Goal: Find specific fact: Find specific fact

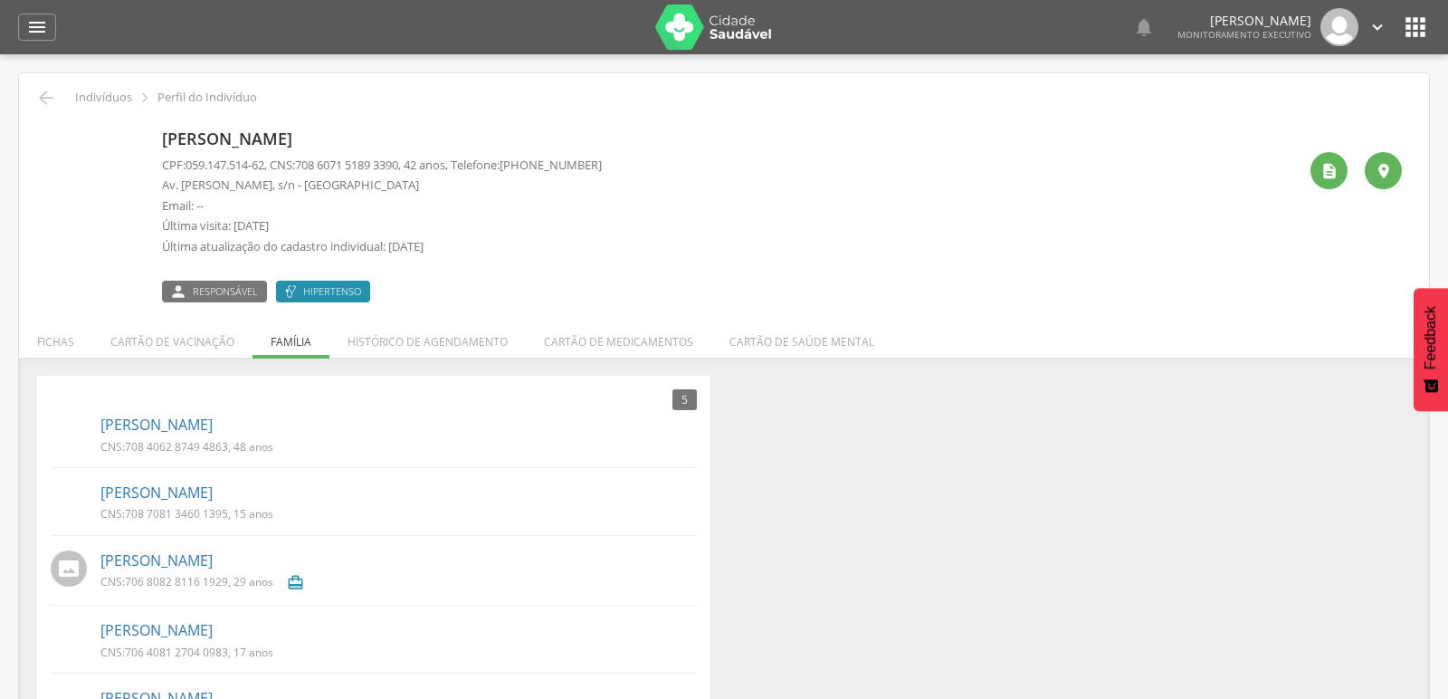
scroll to position [69, 0]
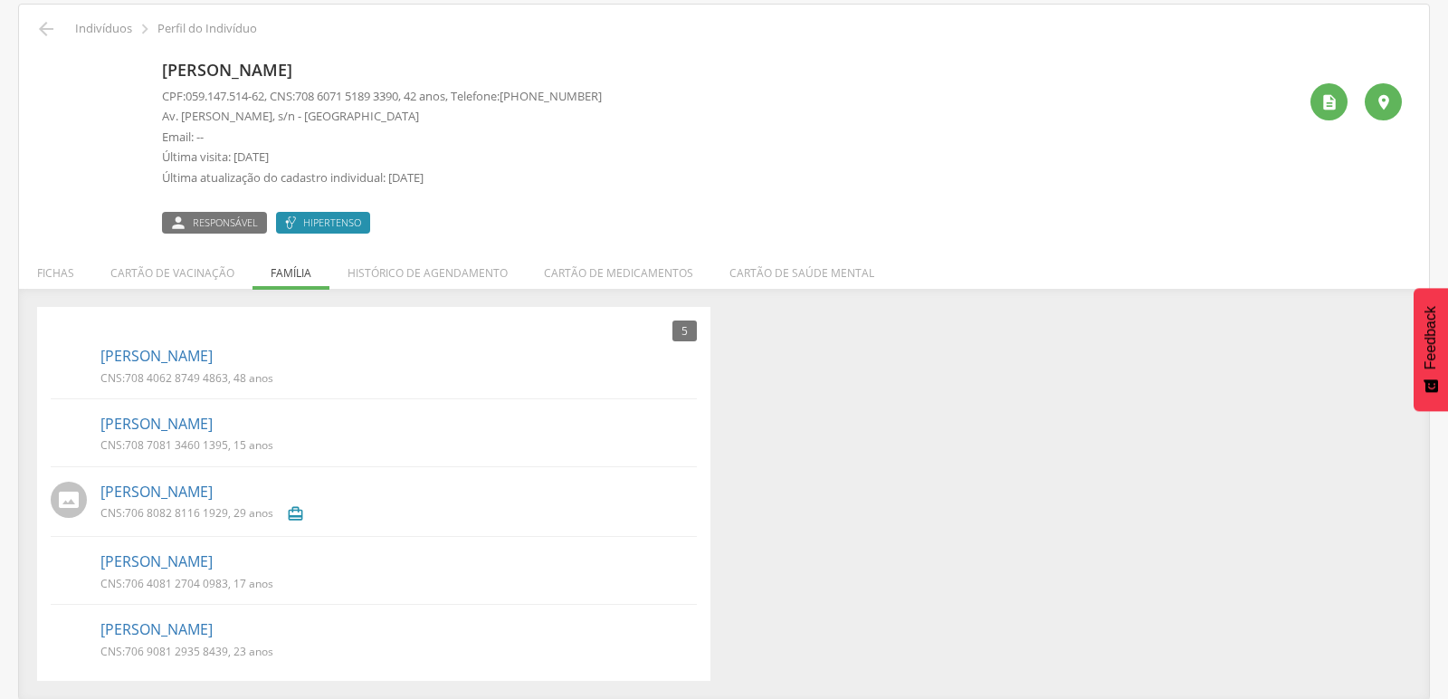
click at [882, 556] on div "5 Nenhum outro membro da família cadastrado. Damião Gomes da Costa CNS: 708 406…" at bounding box center [724, 494] width 1401 height 375
drag, startPoint x: 128, startPoint y: 651, endPoint x: 229, endPoint y: 658, distance: 101.6
click at [229, 658] on div "CNS: 706 9081 2935 8439 , 23 anos" at bounding box center [193, 652] width 186 height 19
copy span "706 9081 2935 8439"
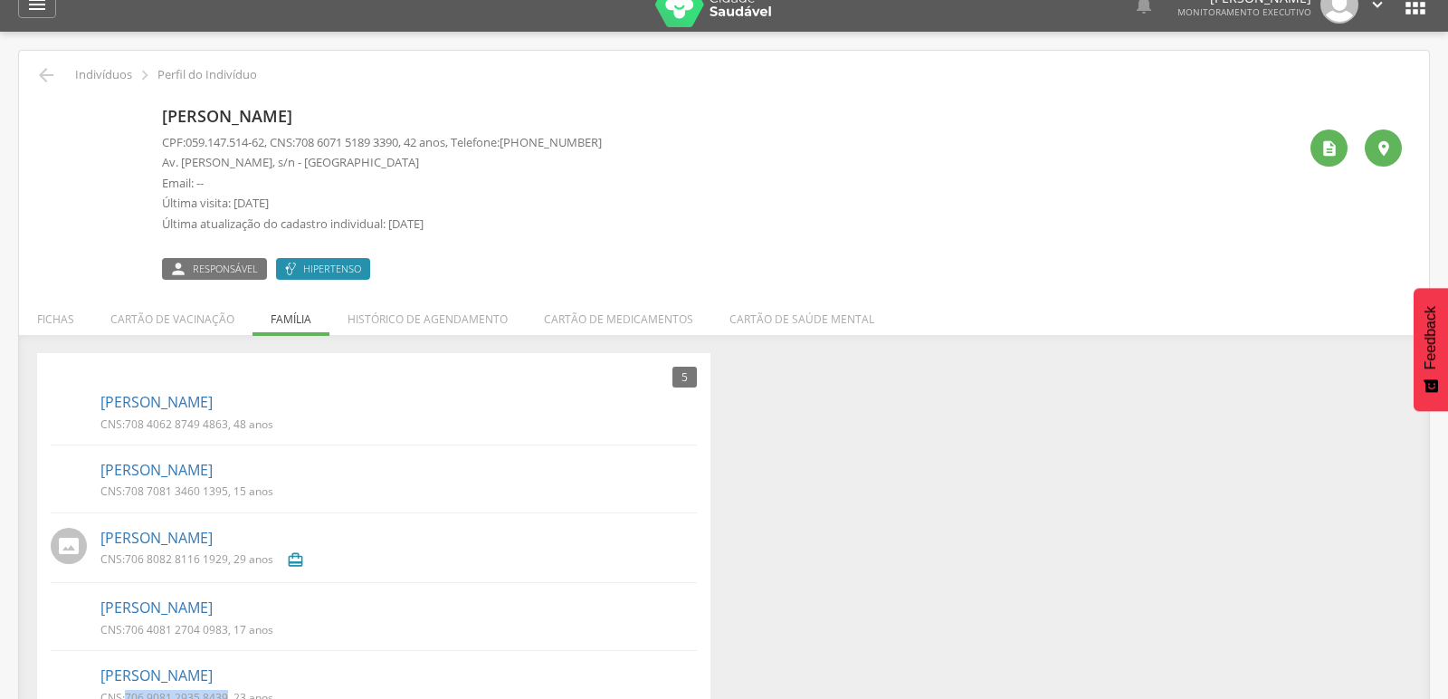
scroll to position [0, 0]
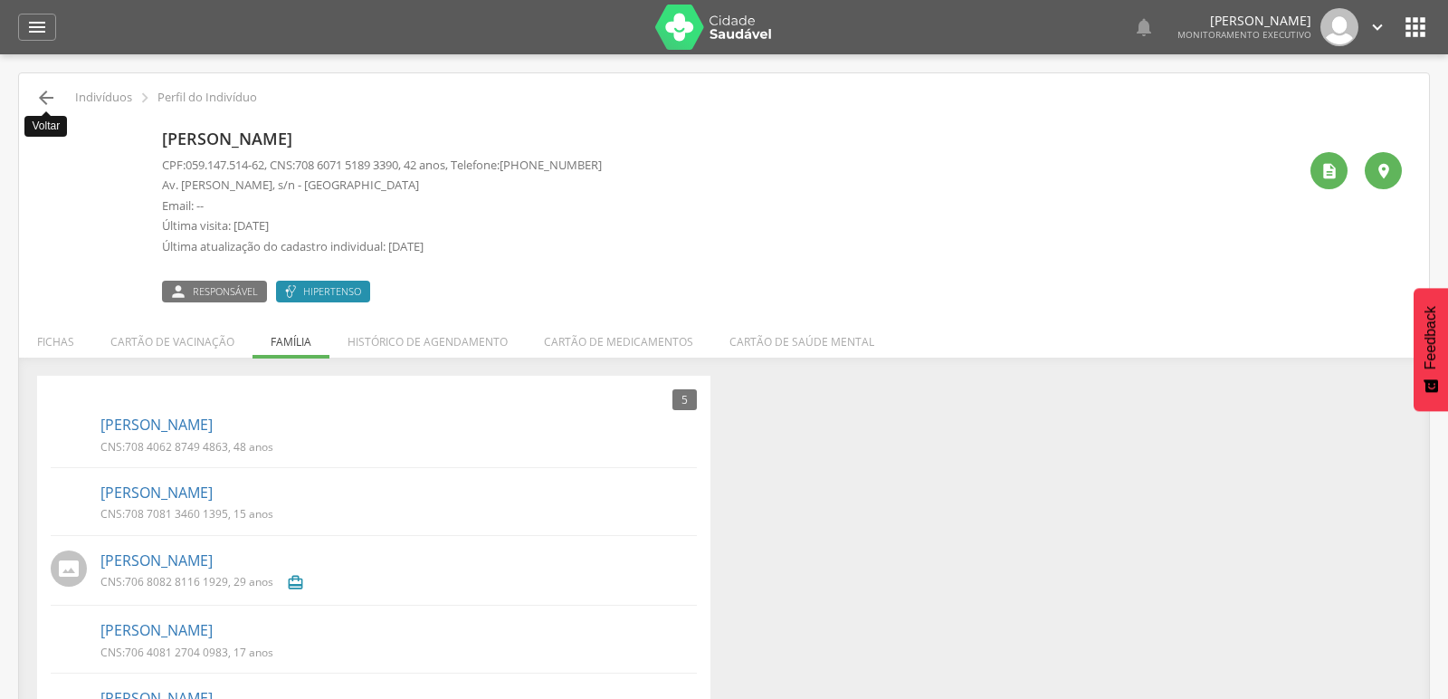
click at [41, 94] on icon "" at bounding box center [46, 98] width 22 height 22
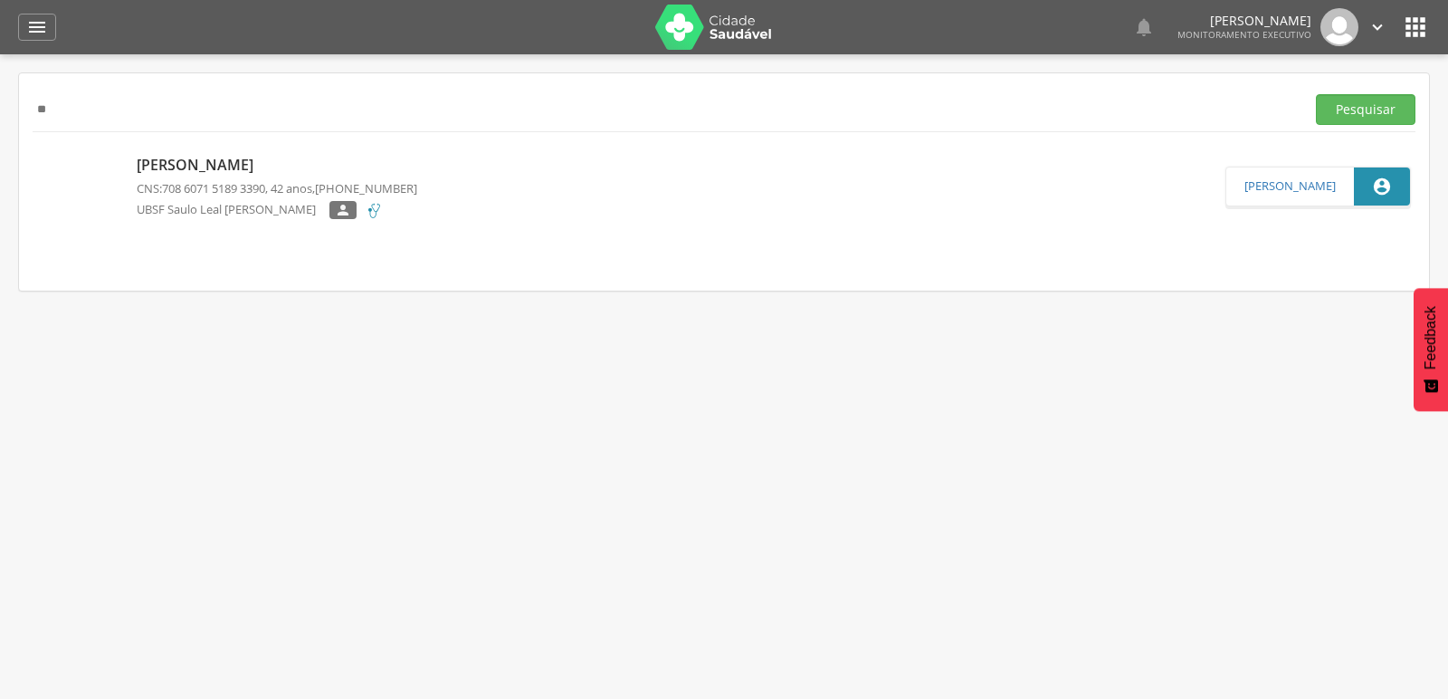
type input "*"
paste input "**********"
type input "**********"
click at [1343, 107] on button "Pesquisar" at bounding box center [1366, 109] width 100 height 31
click at [214, 158] on p "Ângela Maria da Costa Cabral" at bounding box center [277, 165] width 281 height 21
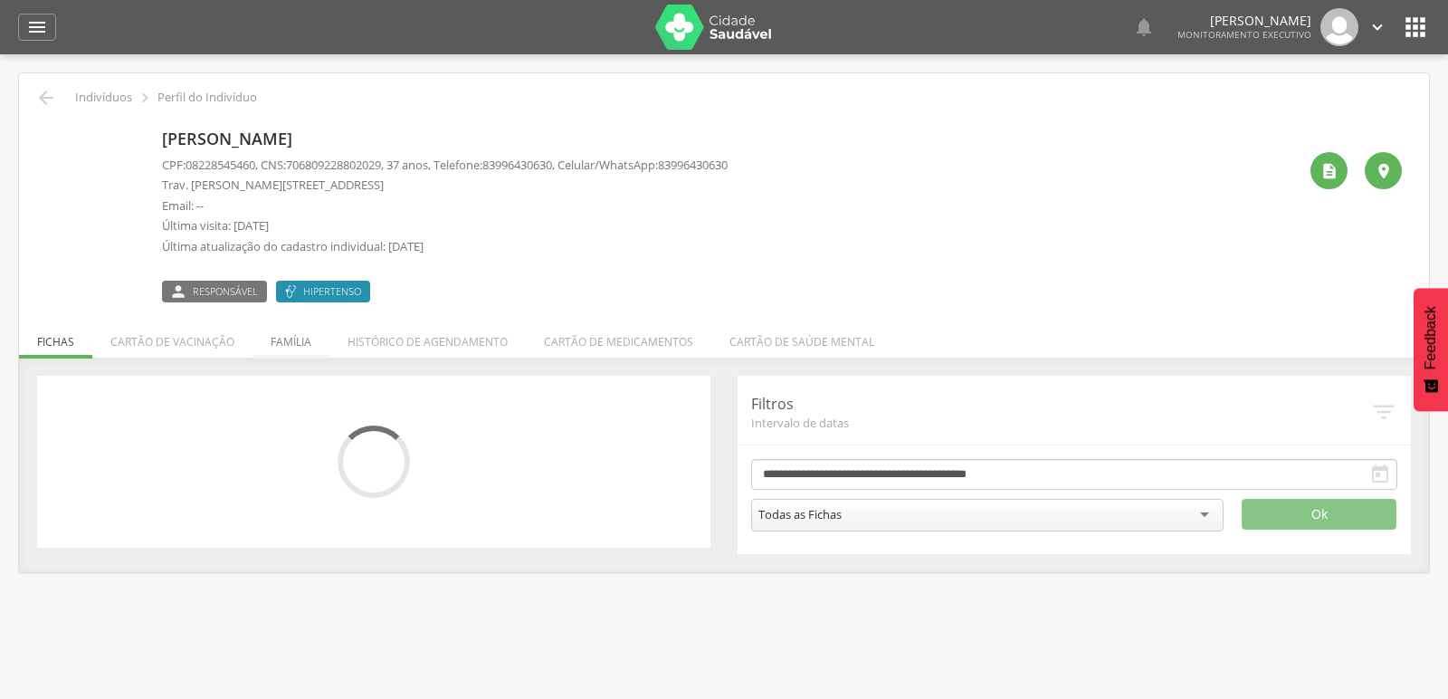
click at [291, 348] on li "Família" at bounding box center [290, 337] width 77 height 43
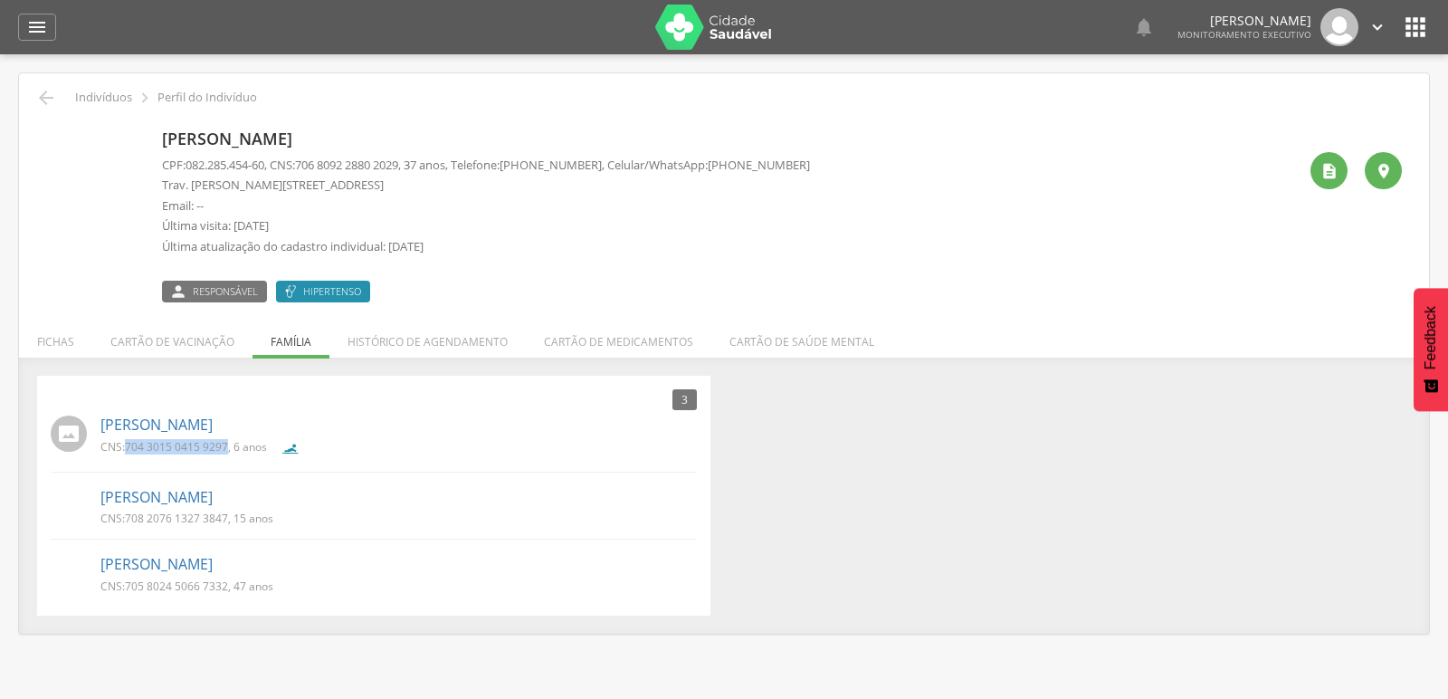
drag, startPoint x: 126, startPoint y: 443, endPoint x: 226, endPoint y: 443, distance: 100.4
click at [226, 443] on p "CNS: 704 3015 0415 9297 , 6 anos" at bounding box center [183, 446] width 166 height 15
copy span "704 3015 0415 9297"
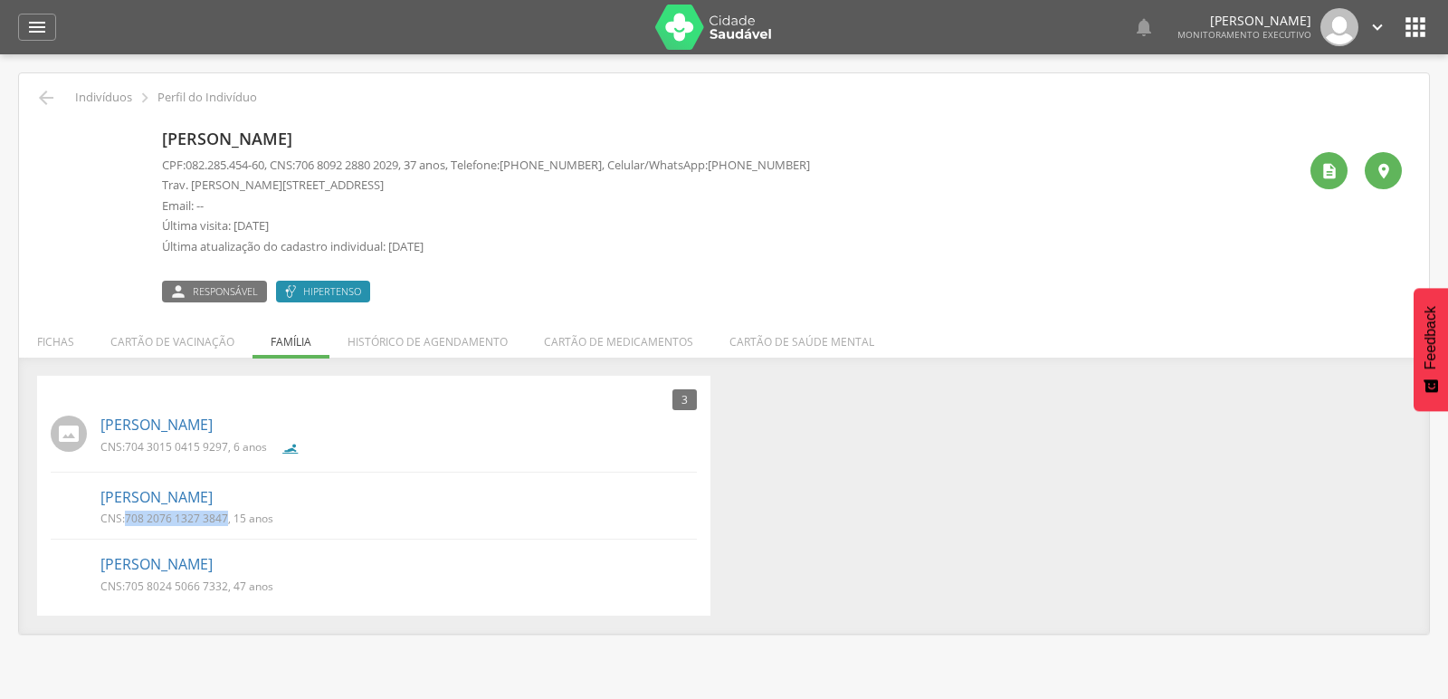
drag, startPoint x: 127, startPoint y: 519, endPoint x: 227, endPoint y: 523, distance: 100.5
click at [227, 523] on span "708 2076 1327 3847" at bounding box center [176, 517] width 103 height 15
copy span "708 2076 1327 3847"
click at [144, 661] on div " Supervisão  Distritos  Ubs Coordenador: - Queimadas / PB Intervalo de Tempo…" at bounding box center [724, 403] width 1448 height 699
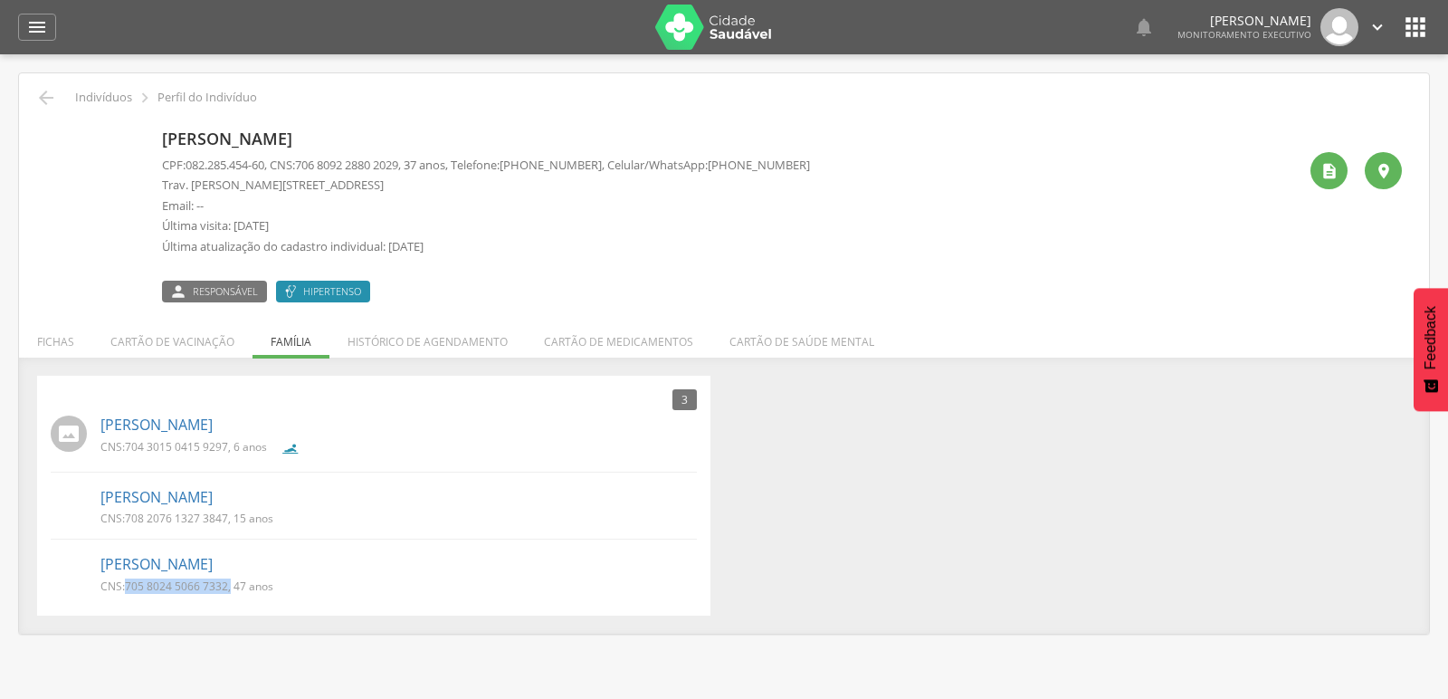
drag, startPoint x: 127, startPoint y: 583, endPoint x: 231, endPoint y: 593, distance: 104.5
click at [231, 593] on p "CNS: 705 8024 5066 7332 , 47 anos" at bounding box center [186, 585] width 173 height 15
copy p "705 8024 5066 7332 ,"
click at [299, 650] on div " Supervisão  Distritos  Ubs Coordenador: - Queimadas / PB Intervalo de Tempo…" at bounding box center [724, 403] width 1448 height 699
drag, startPoint x: 128, startPoint y: 586, endPoint x: 230, endPoint y: 591, distance: 102.3
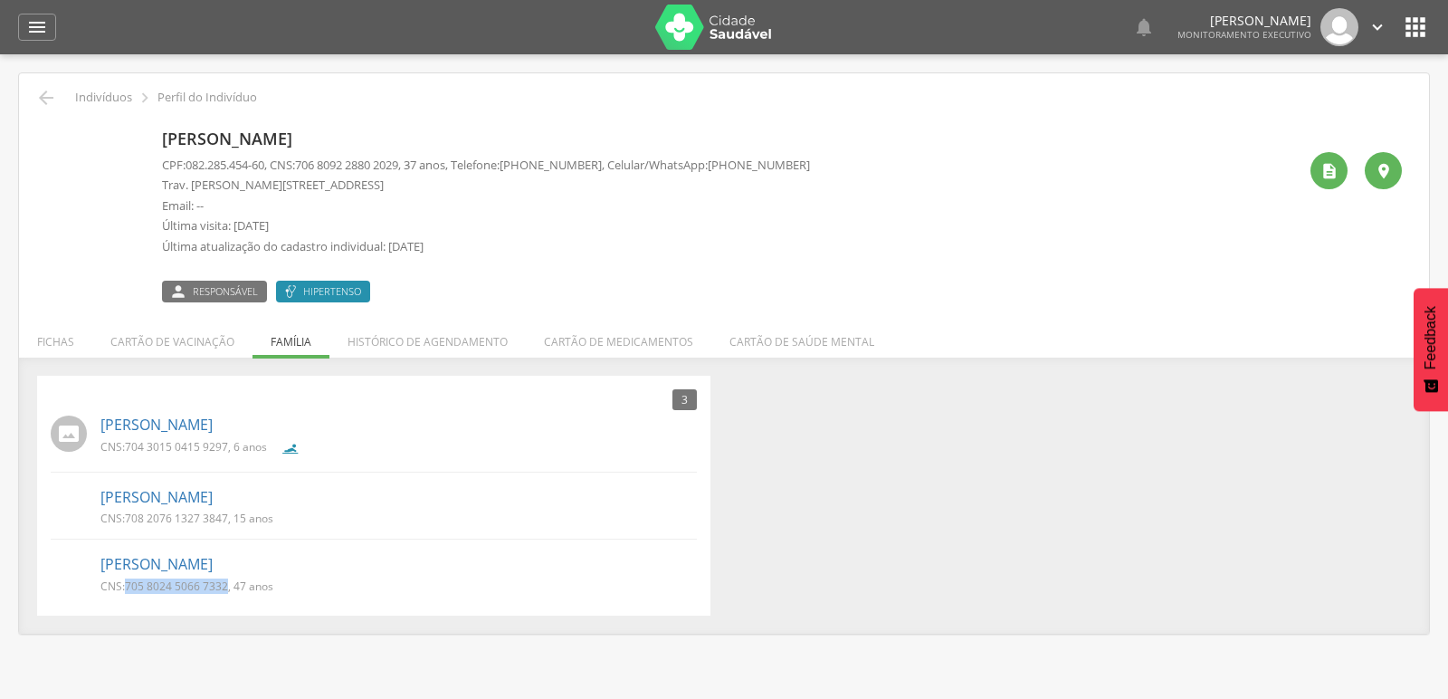
click at [230, 591] on p "CNS: 705 8024 5066 7332 , 47 anos" at bounding box center [186, 585] width 173 height 15
copy span "705 8024 5066 7332"
click at [875, 565] on div "3 Nenhum outro membro da família cadastrado. Maria Heloise Costa Galdino CNS: 7…" at bounding box center [724, 496] width 1401 height 241
click at [28, 30] on icon "" at bounding box center [37, 27] width 22 height 22
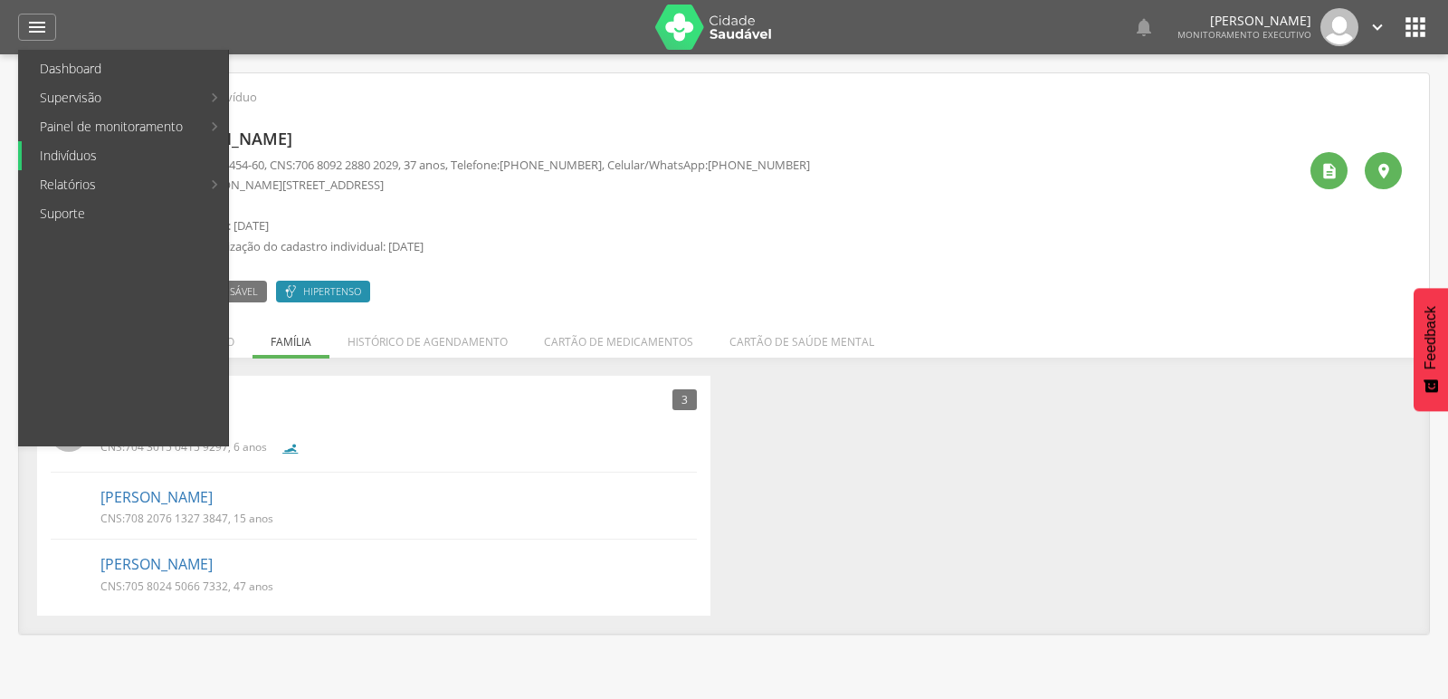
click at [62, 158] on link "Indivíduos" at bounding box center [125, 155] width 206 height 29
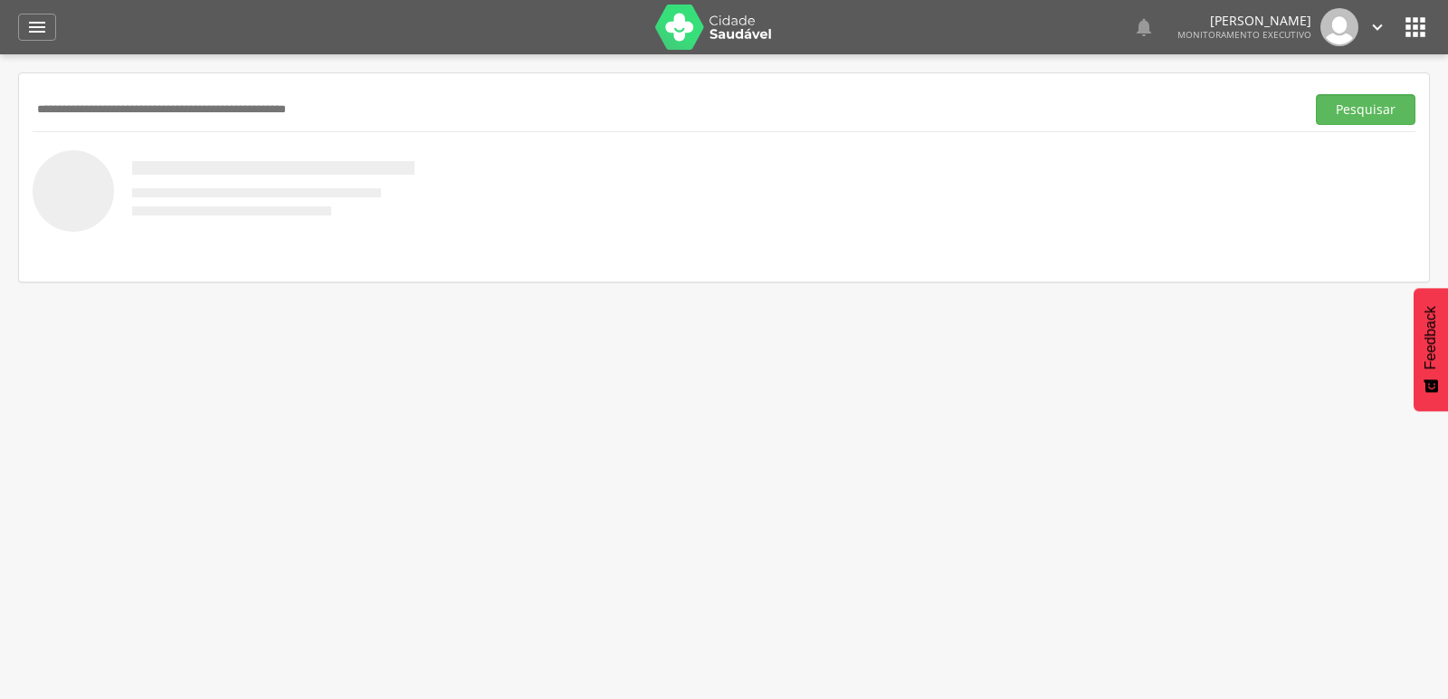
paste input "**********"
click at [1316, 94] on button "Pesquisar" at bounding box center [1366, 109] width 100 height 31
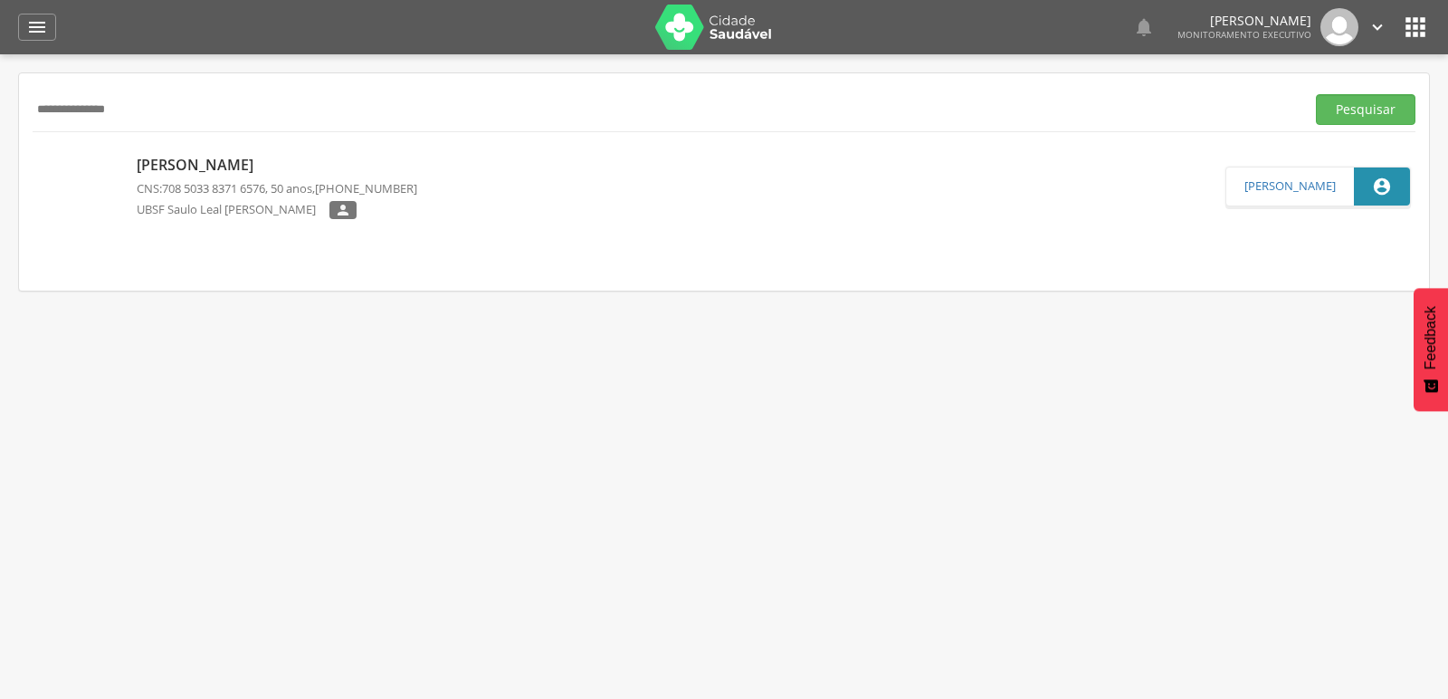
click at [168, 157] on p "José Antônio Pereira" at bounding box center [277, 165] width 281 height 21
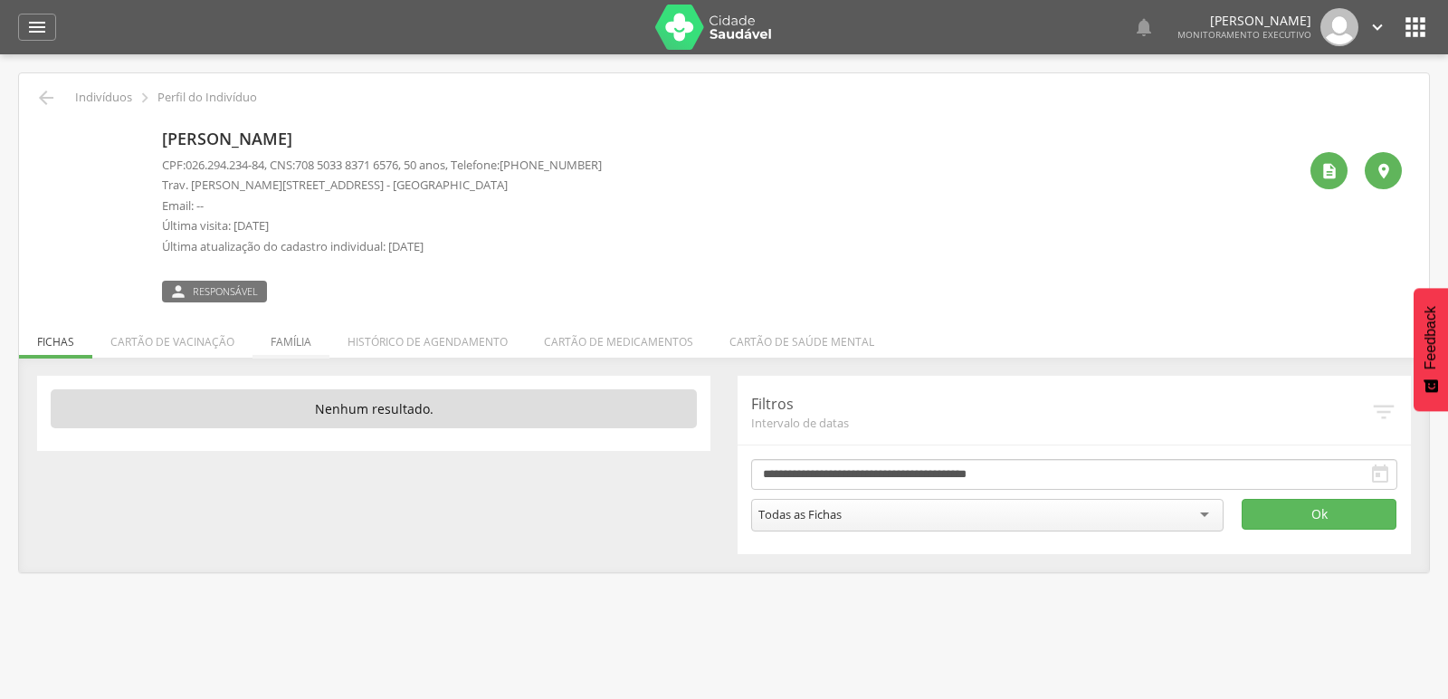
click at [287, 339] on li "Família" at bounding box center [290, 337] width 77 height 43
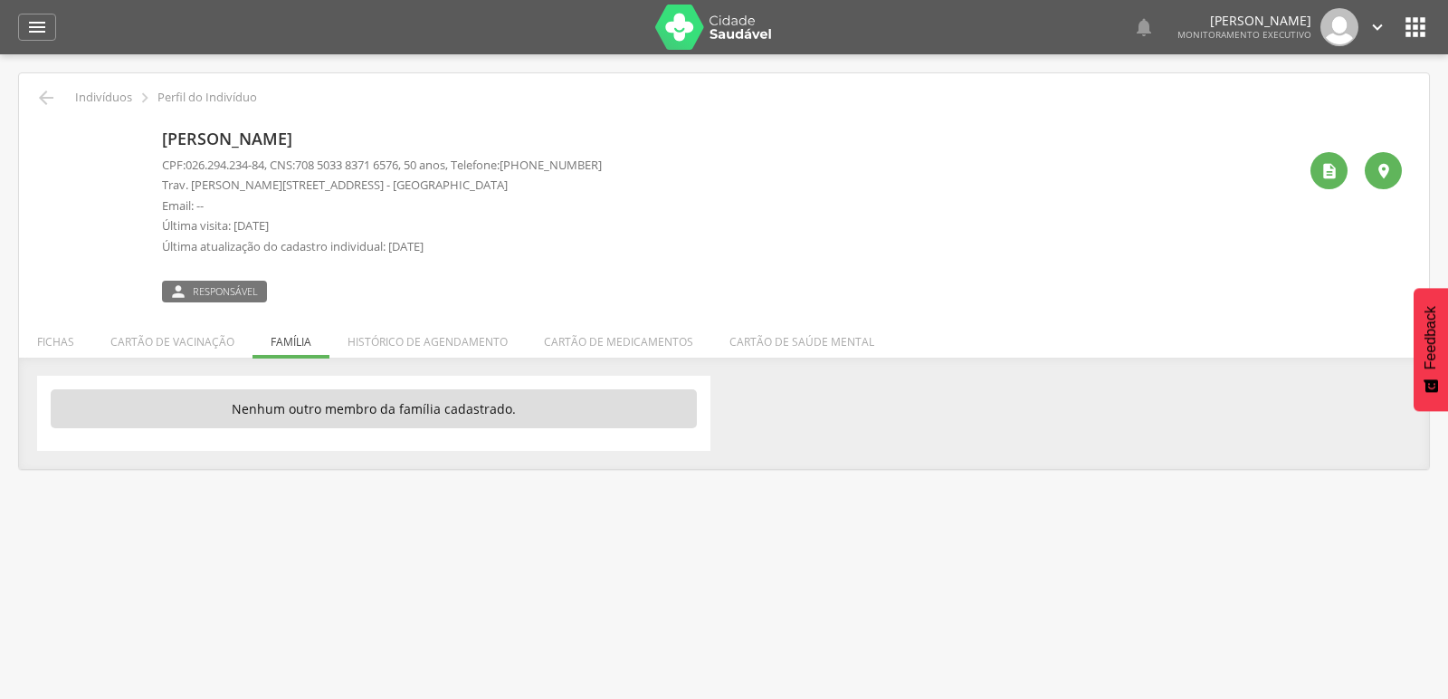
click at [287, 339] on ul "Fichas Cartão de vacinação Família Histórico de agendamento Cartão de medicamen…" at bounding box center [724, 341] width 1410 height 15
click at [40, 100] on icon "" at bounding box center [46, 98] width 22 height 22
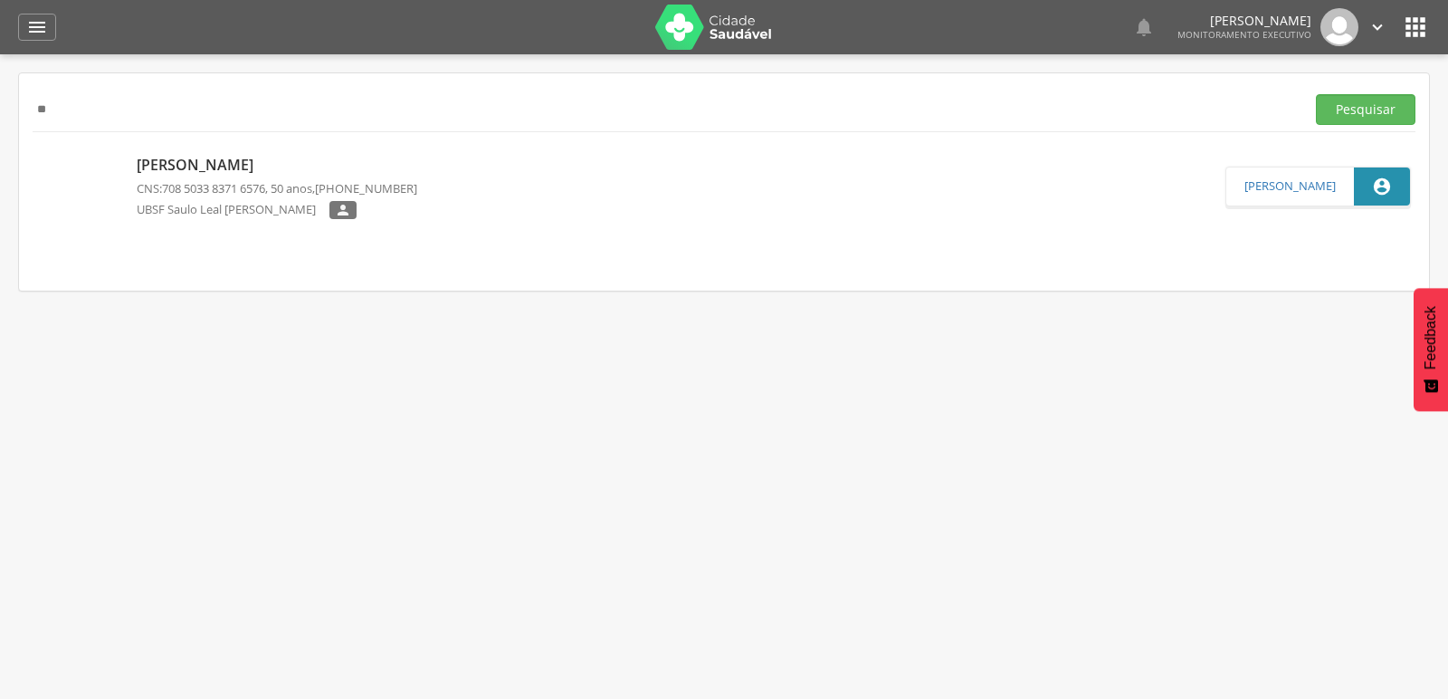
type input "*"
paste input "**********"
click at [1316, 94] on button "Pesquisar" at bounding box center [1366, 109] width 100 height 31
click at [191, 164] on p "Aurora Manoella Lopes da Silva" at bounding box center [274, 164] width 274 height 21
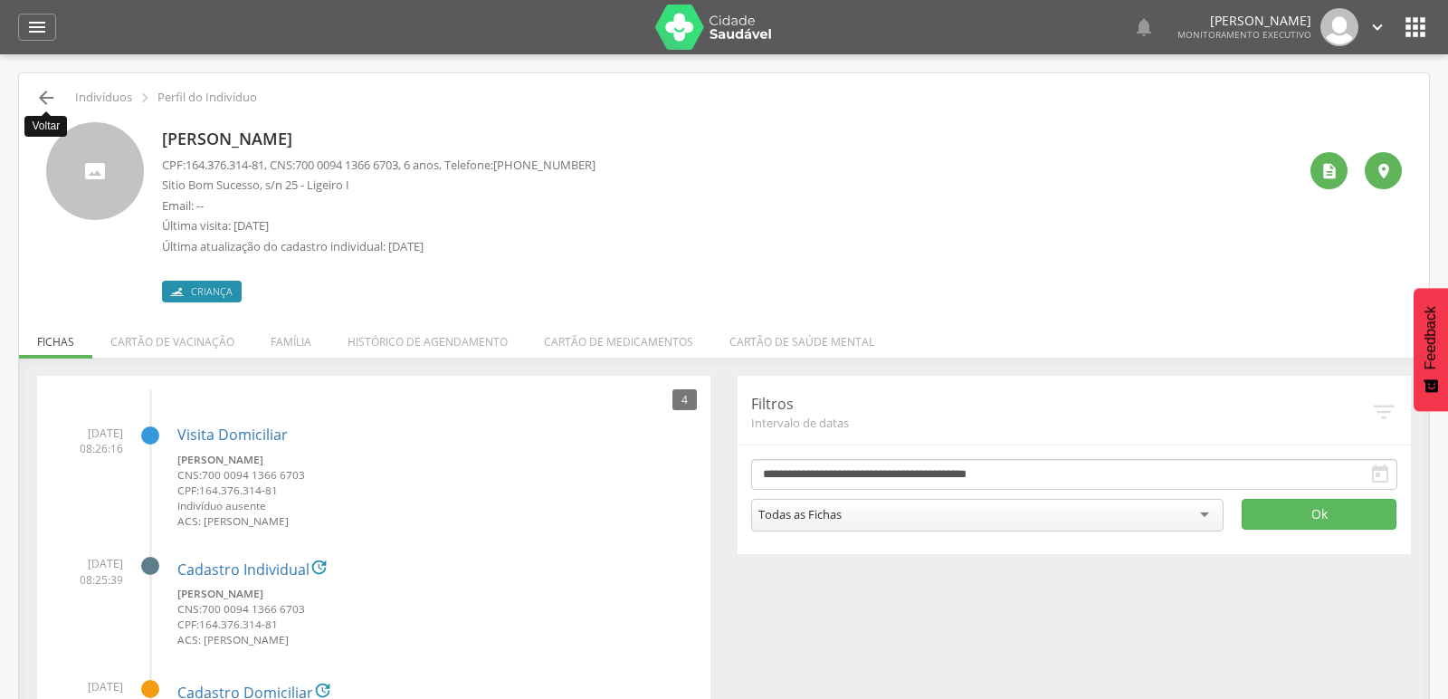
click at [43, 88] on icon "" at bounding box center [46, 98] width 22 height 22
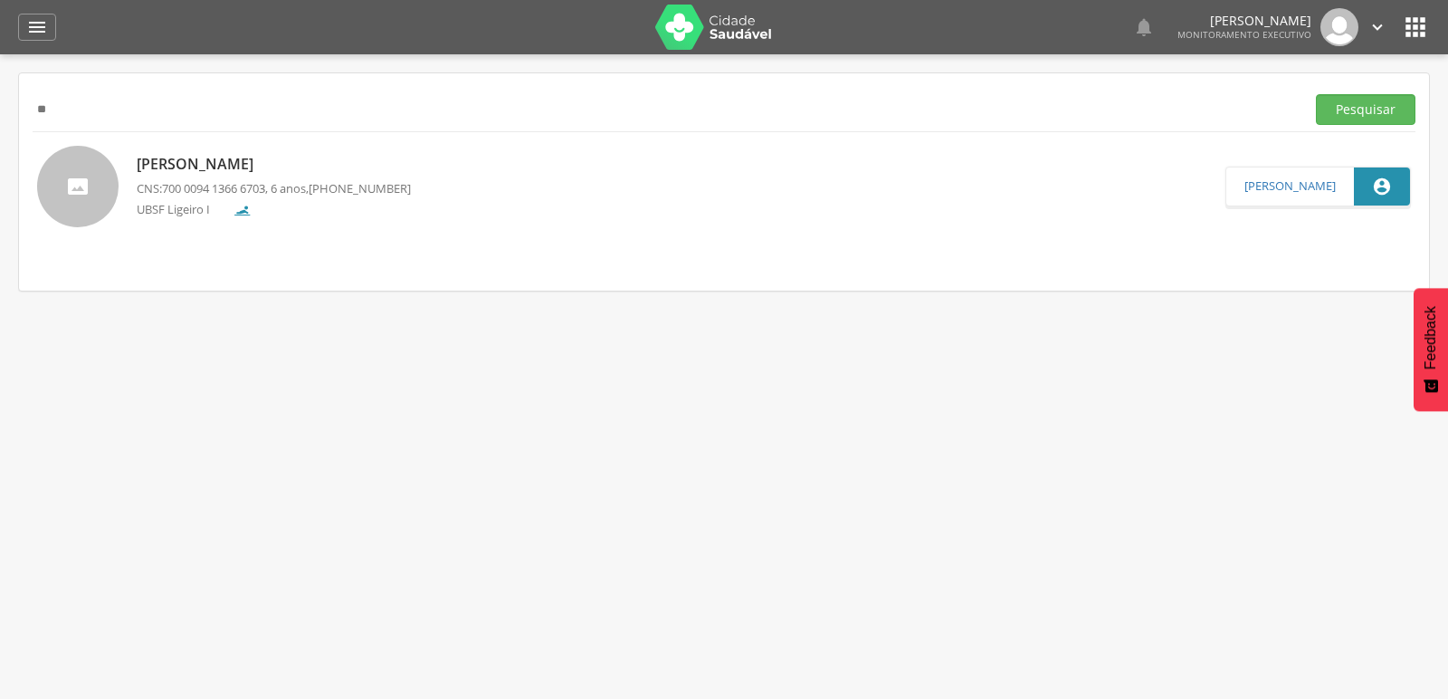
type input "*"
paste input "**********"
click at [1316, 94] on button "Pesquisar" at bounding box center [1366, 109] width 100 height 31
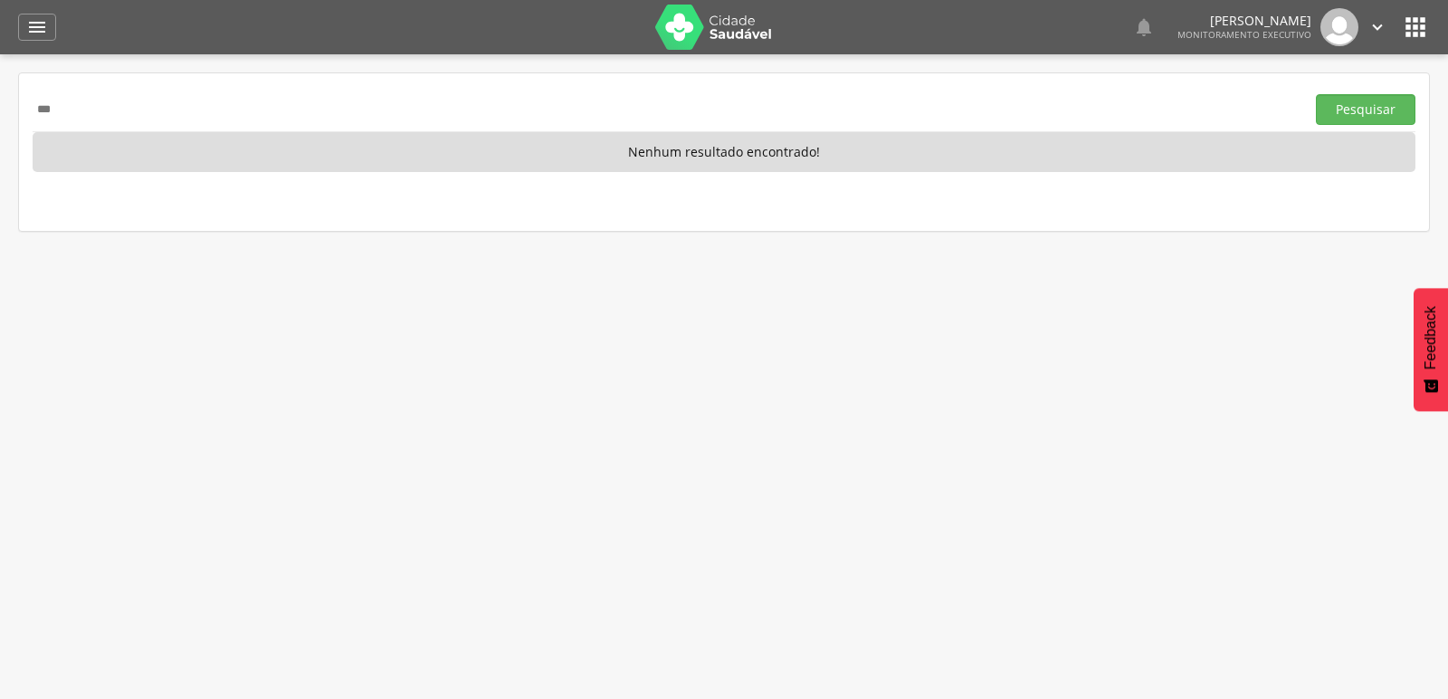
type input "*"
paste input "**********"
click at [1316, 94] on button "Pesquisar" at bounding box center [1366, 109] width 100 height 31
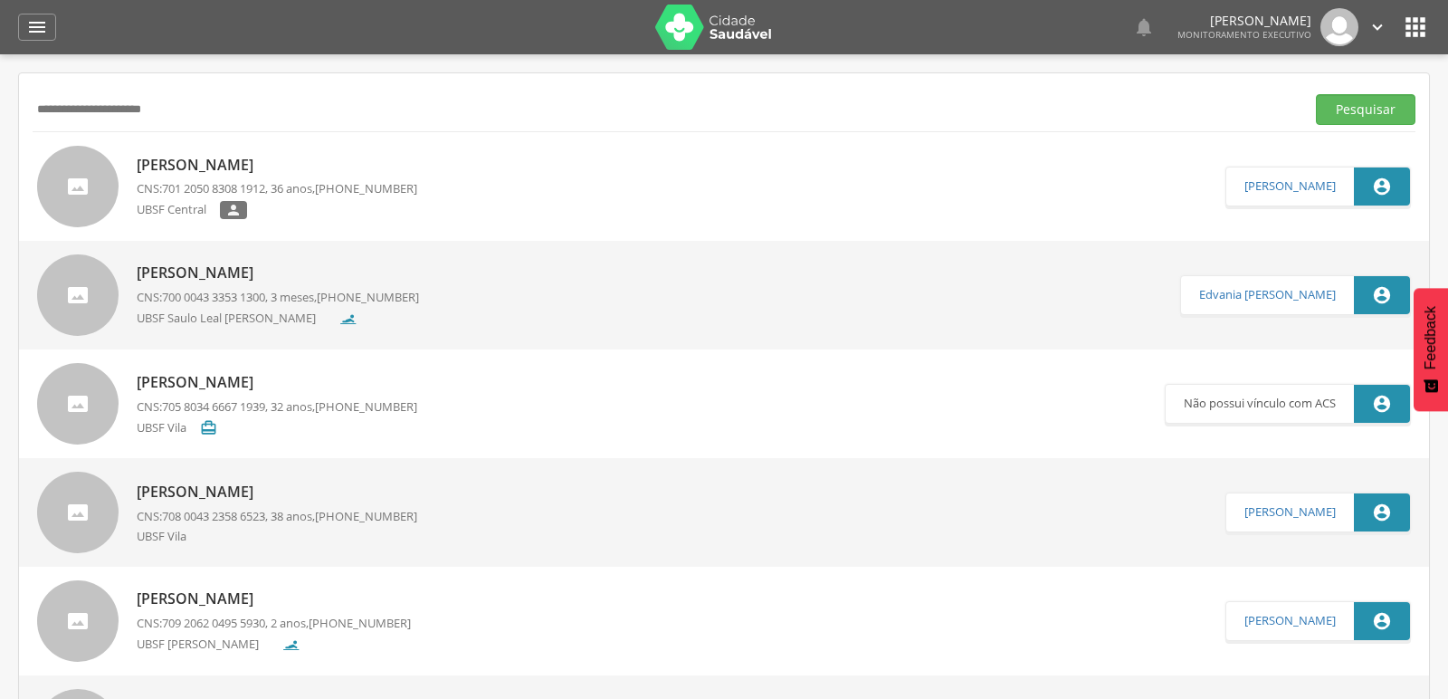
click at [230, 124] on div "**********" at bounding box center [724, 109] width 1383 height 44
type input "*"
paste input "**********"
type input "**********"
click at [1316, 94] on button "Pesquisar" at bounding box center [1366, 109] width 100 height 31
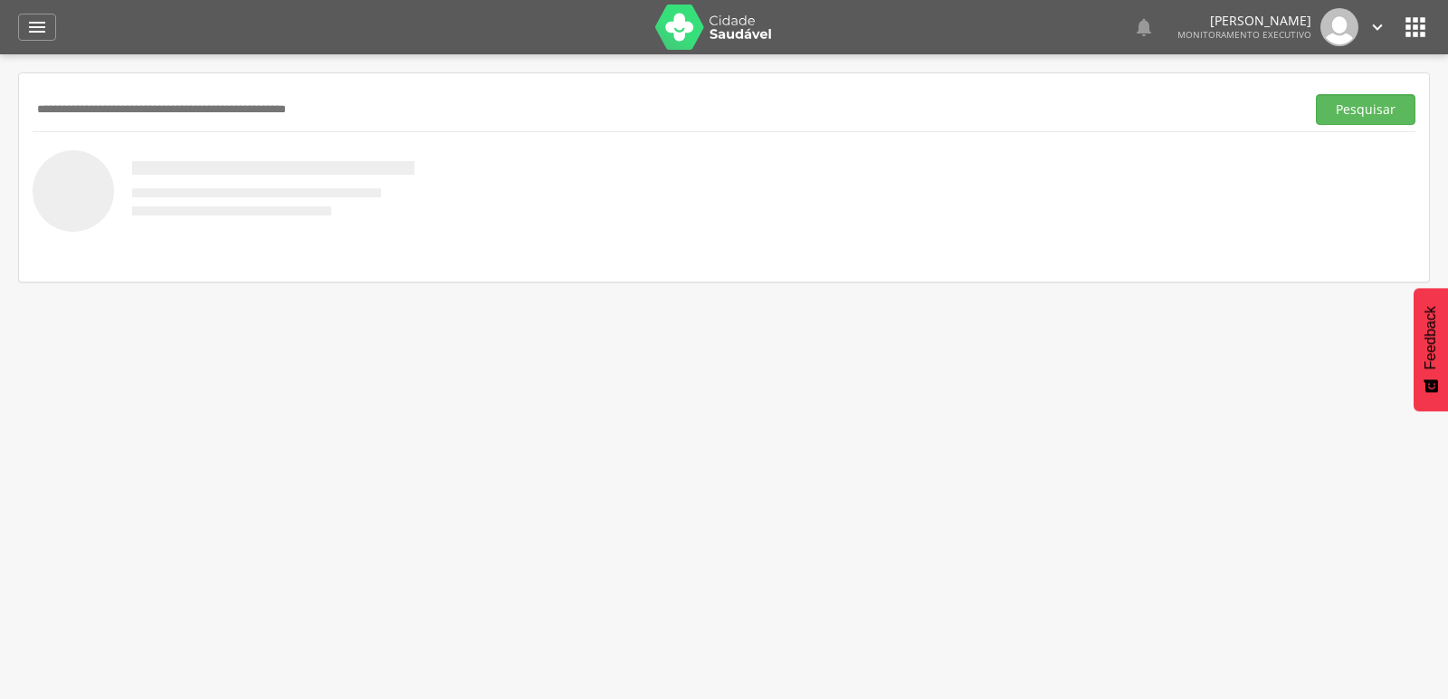
click at [275, 110] on input "text" at bounding box center [665, 109] width 1265 height 31
click at [1316, 94] on button "Pesquisar" at bounding box center [1366, 109] width 100 height 31
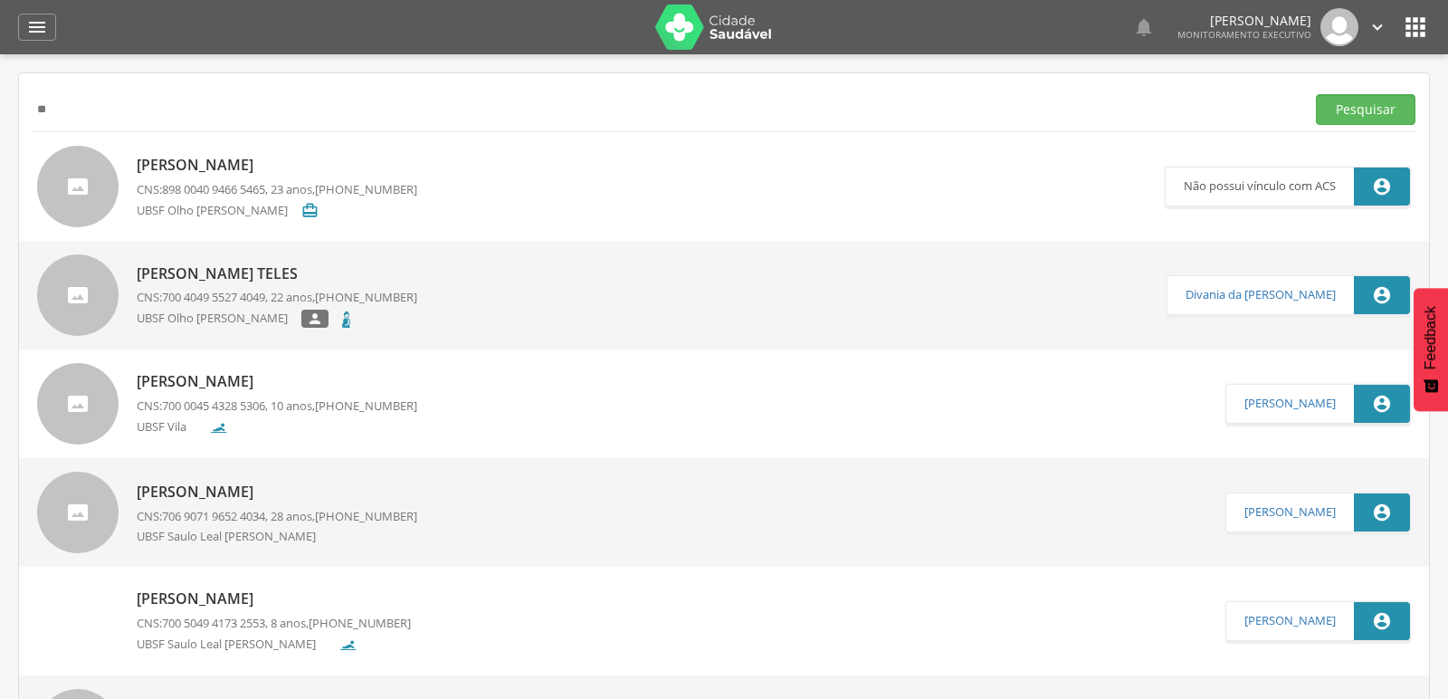
type input "*"
